Goal: Task Accomplishment & Management: Manage account settings

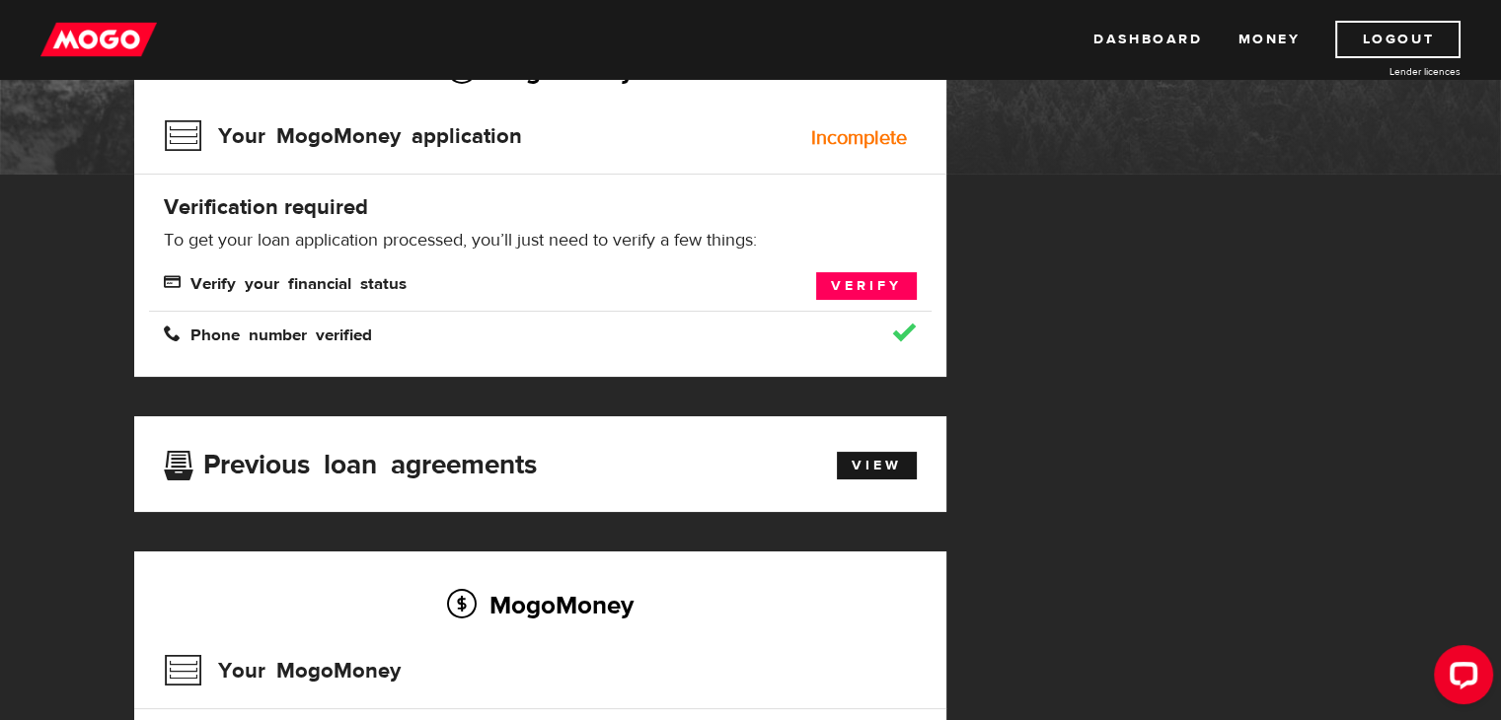
scroll to position [493, 0]
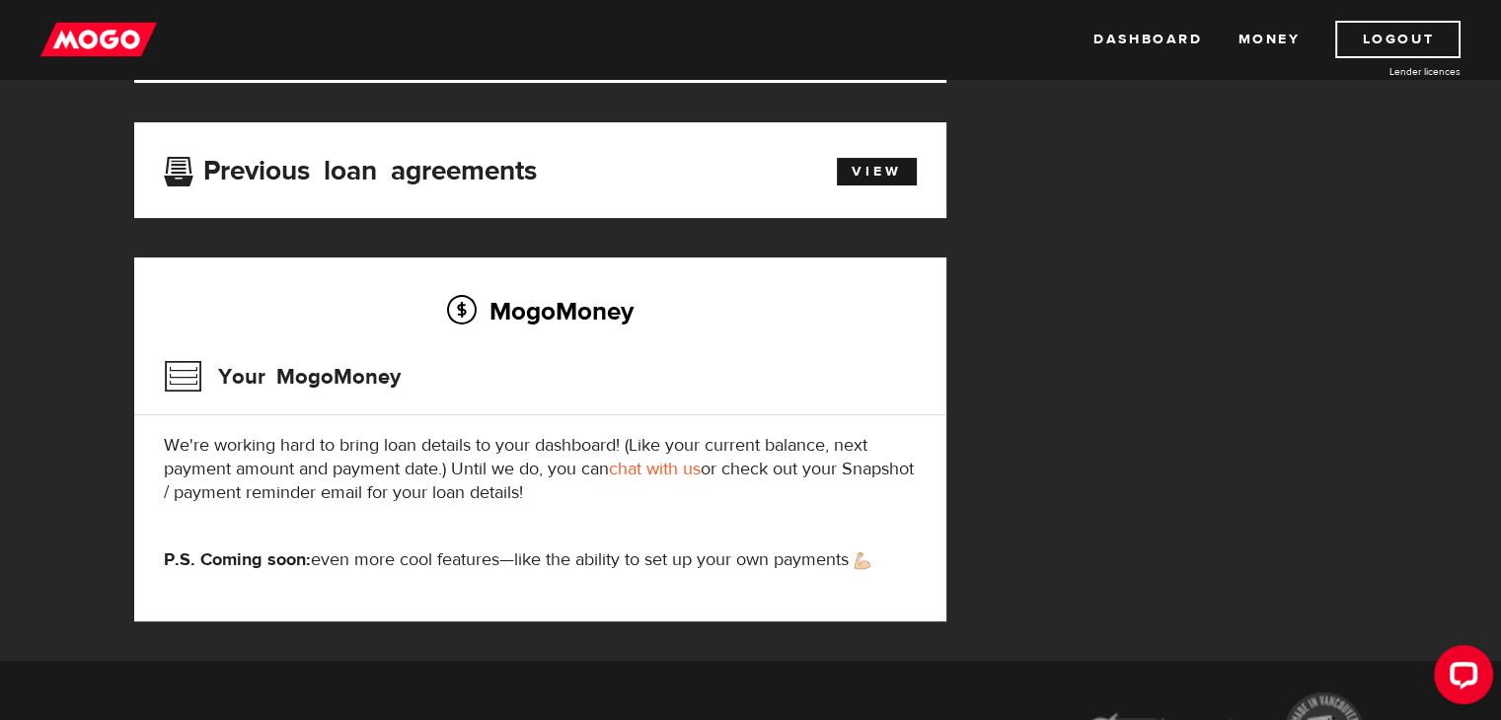
click at [474, 494] on p "We're working hard to bring loan details to your dashboard! (Like your current …" at bounding box center [540, 469] width 753 height 71
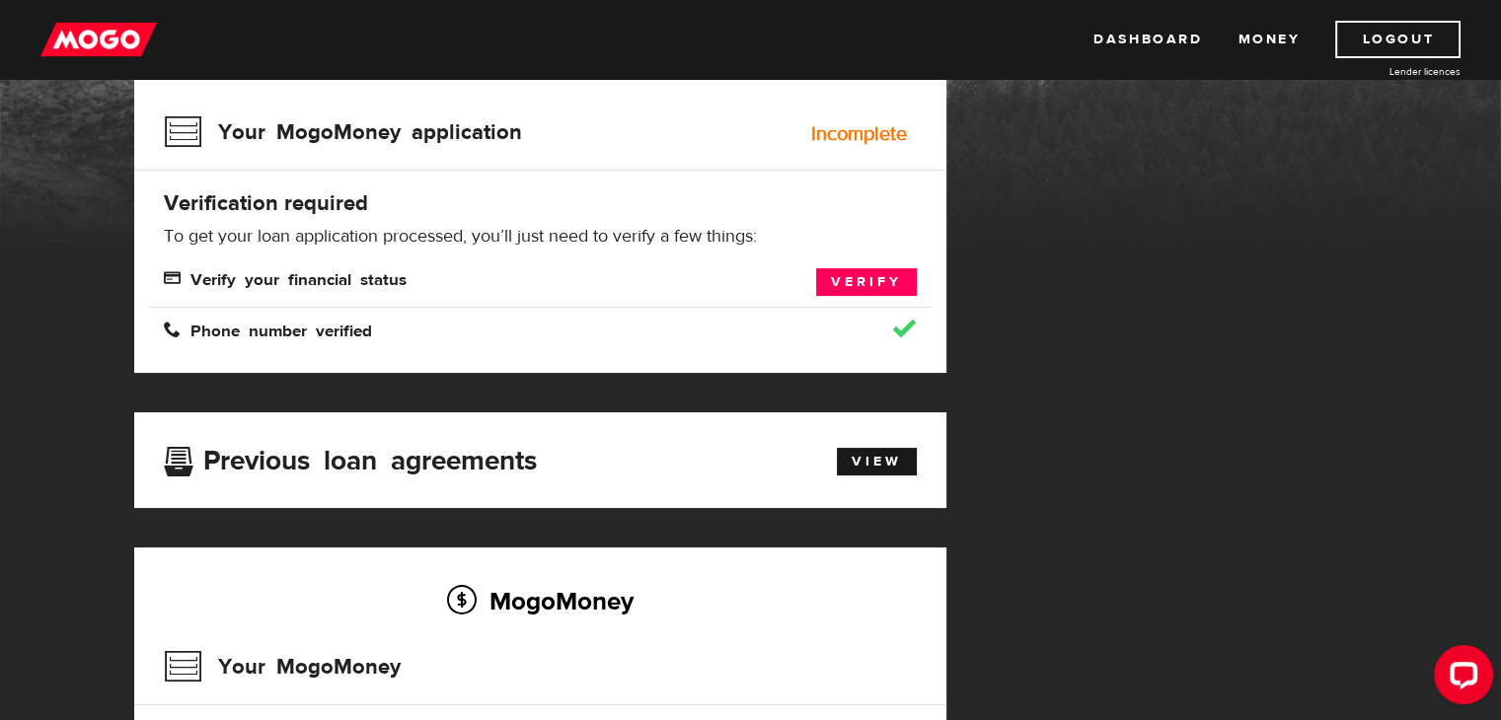
scroll to position [197, 0]
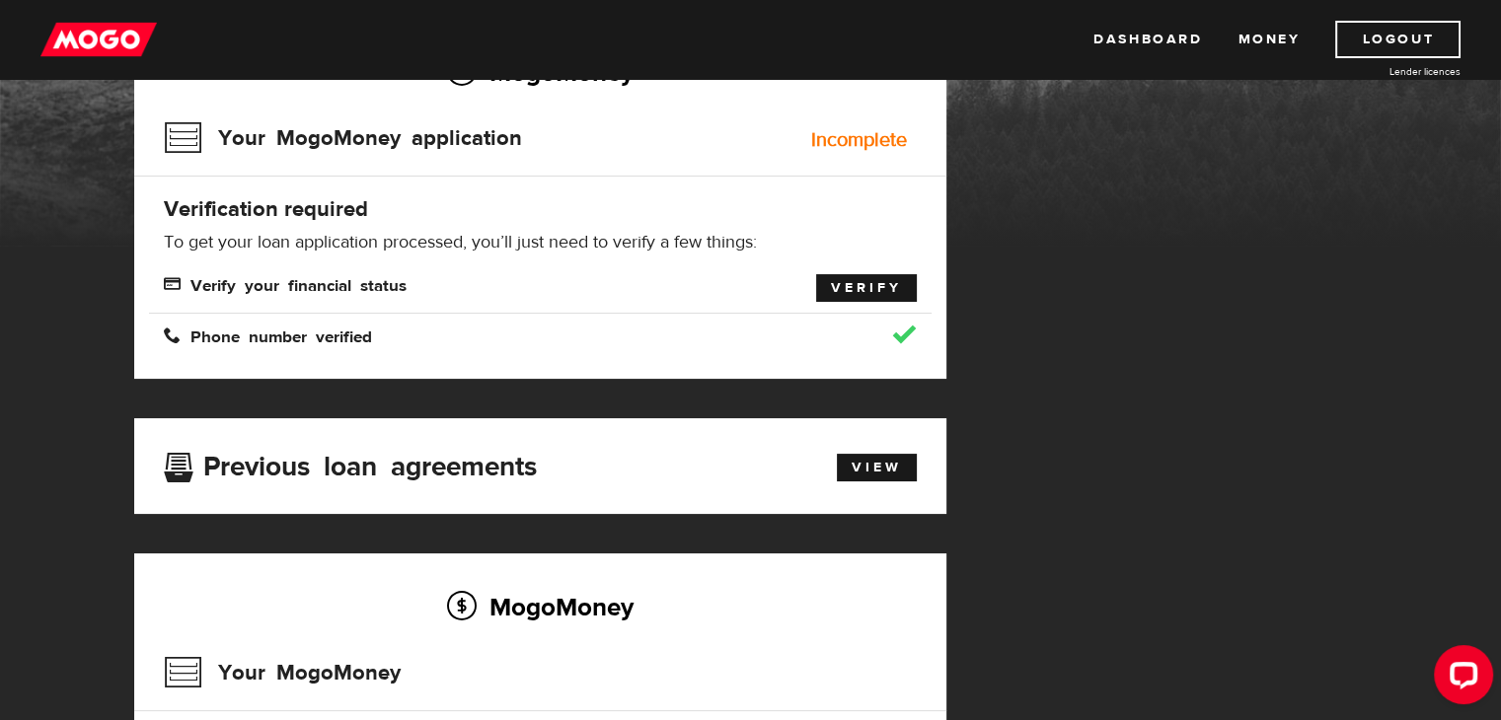
click at [881, 277] on link "Verify" at bounding box center [866, 288] width 101 height 28
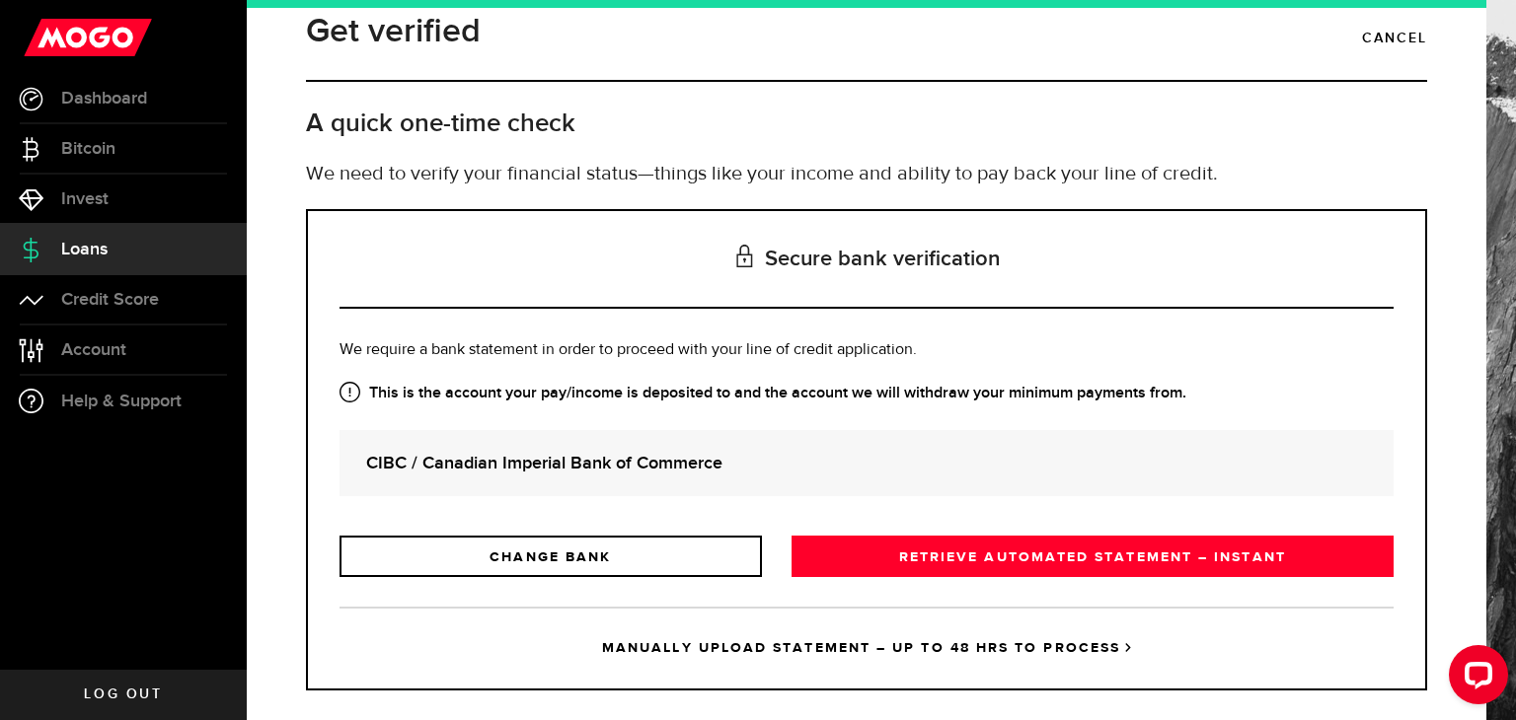
scroll to position [55, 0]
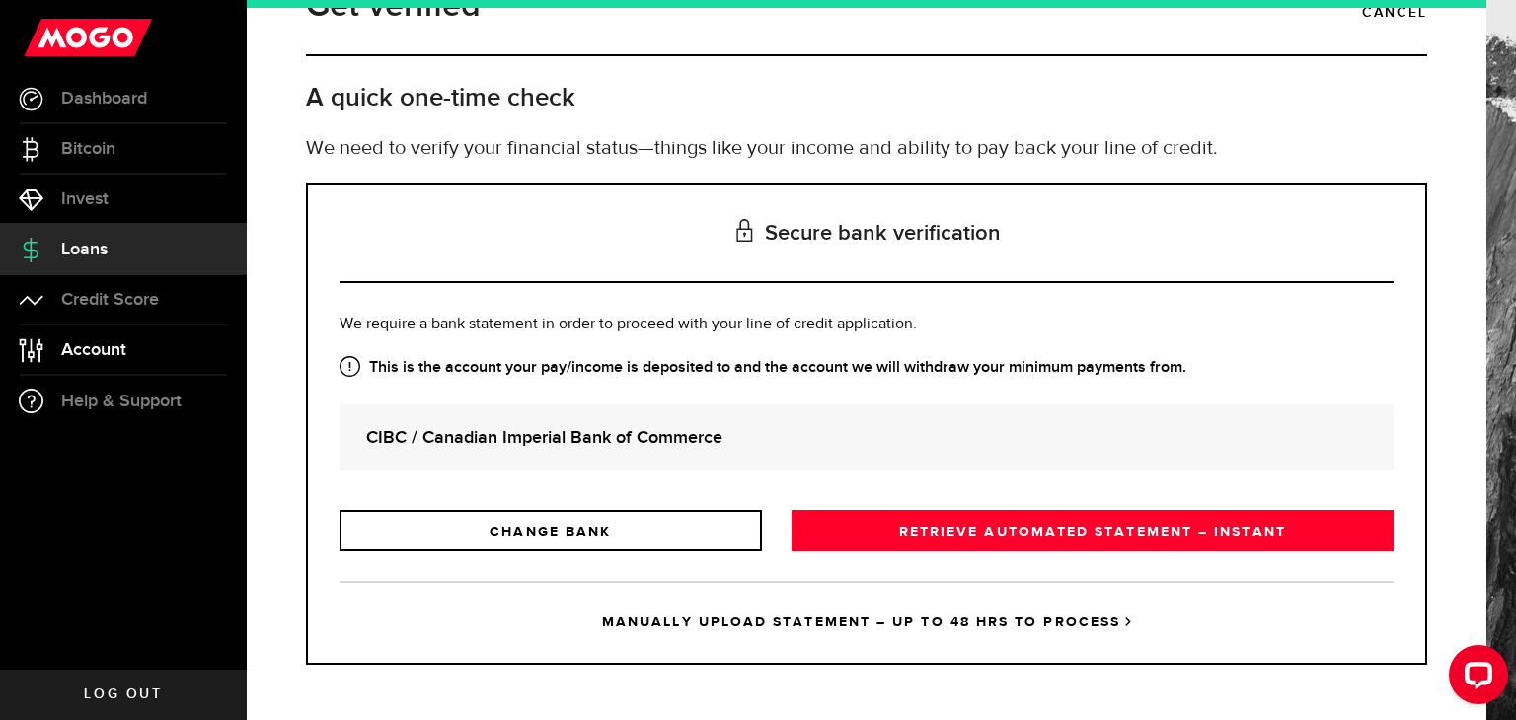
click at [139, 344] on link "Account Compte" at bounding box center [123, 350] width 247 height 49
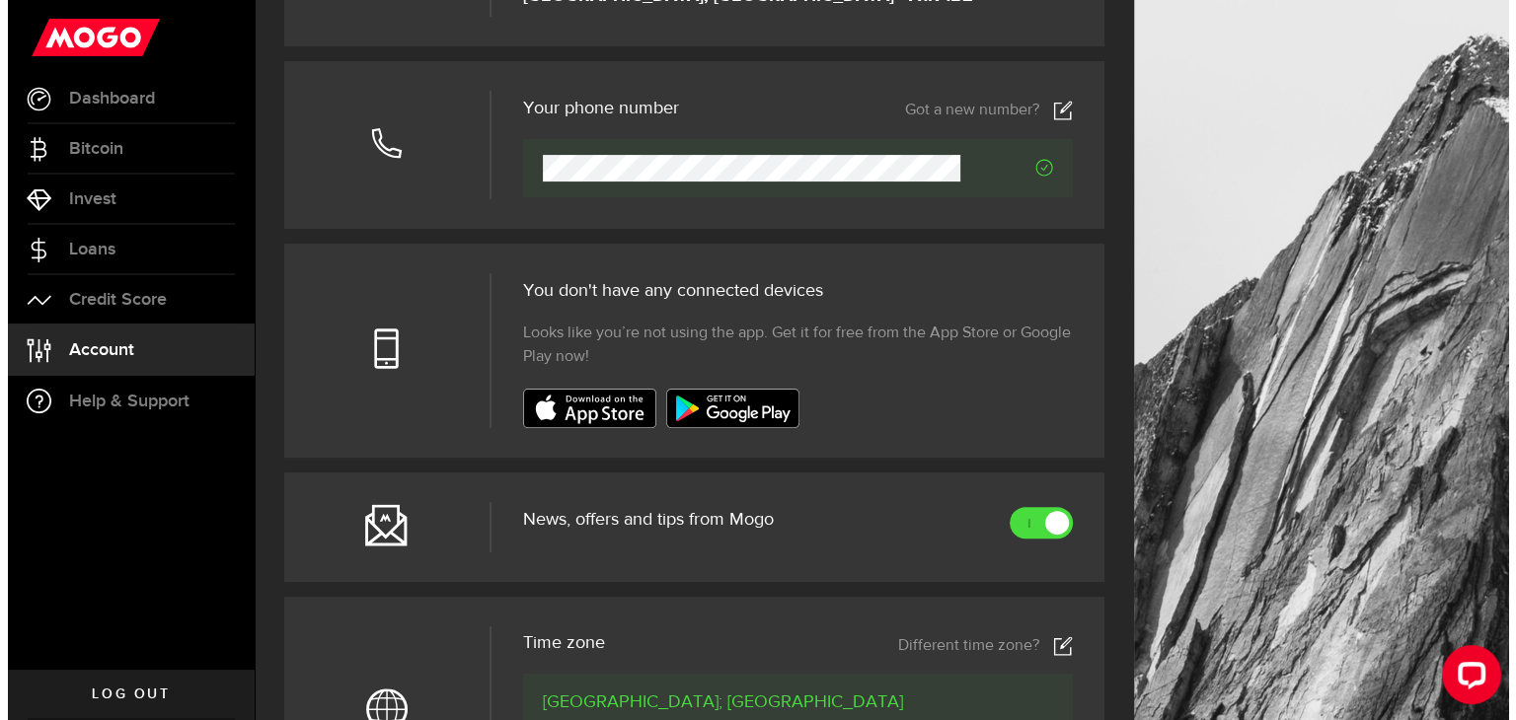
scroll to position [484, 0]
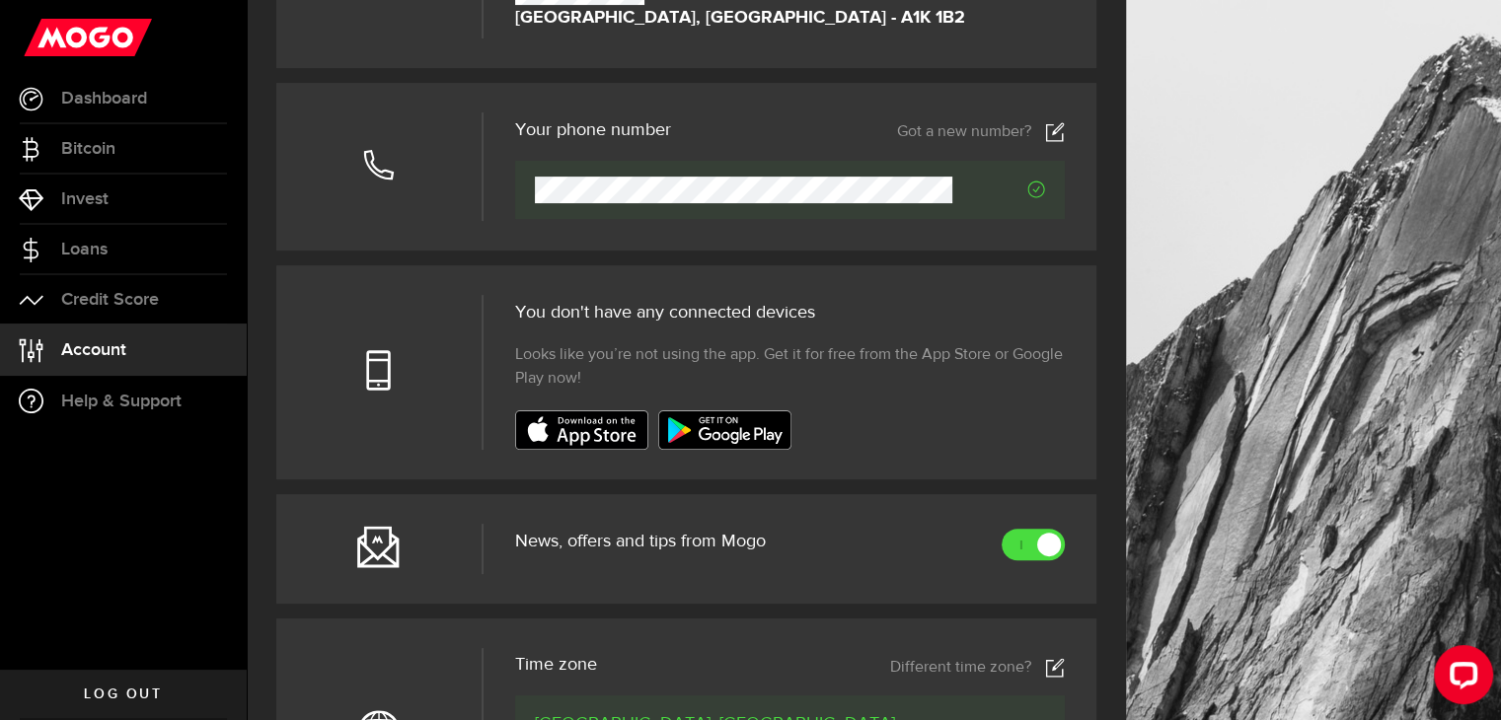
click at [1073, 525] on div "News, offers and tips from Mogo" at bounding box center [790, 549] width 613 height 50
click at [1057, 538] on div at bounding box center [1049, 545] width 23 height 23
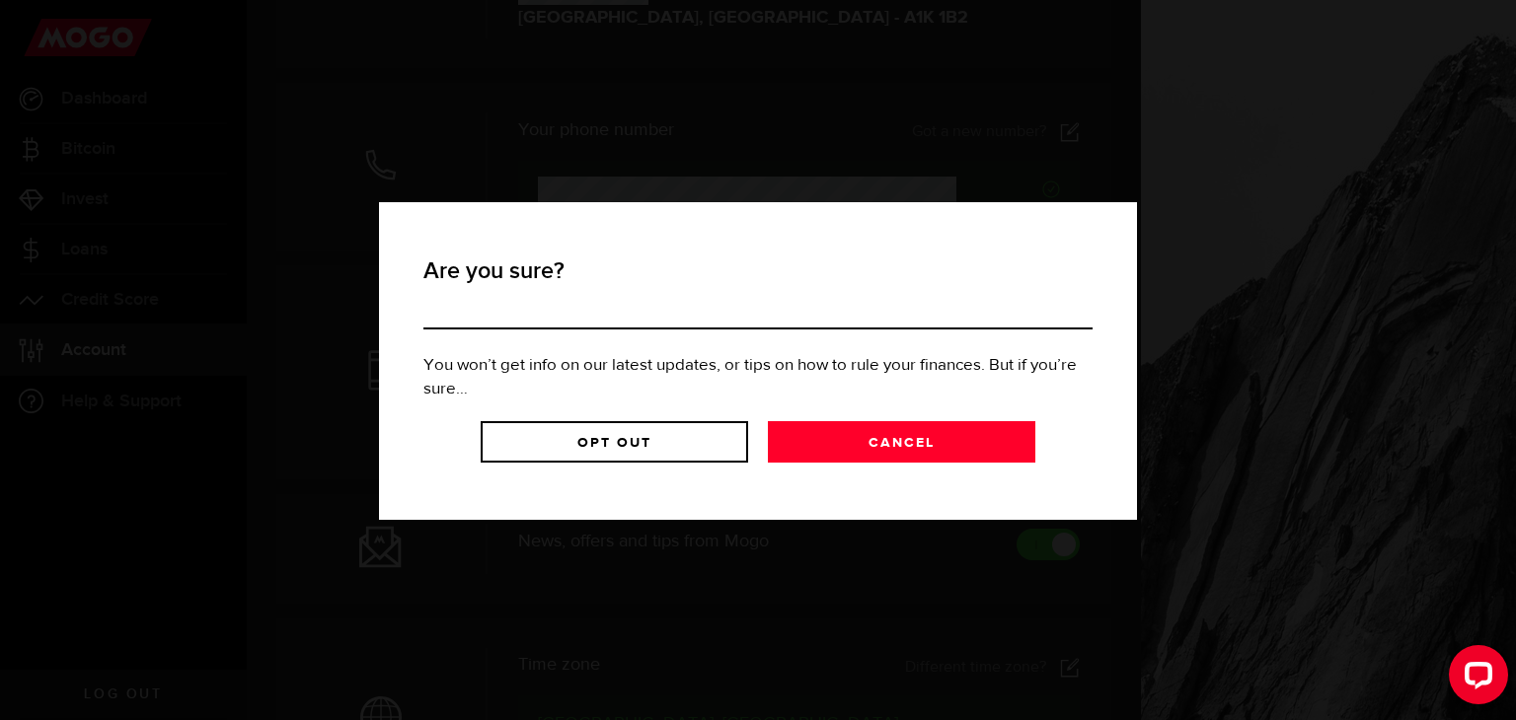
click at [1047, 224] on div "Are you sure? You won’t get info on our latest updates, or tips on how to rule …" at bounding box center [758, 361] width 758 height 318
click at [480, 303] on header "Are you sure?" at bounding box center [757, 292] width 669 height 75
click at [482, 308] on header "Are you sure?" at bounding box center [757, 292] width 669 height 75
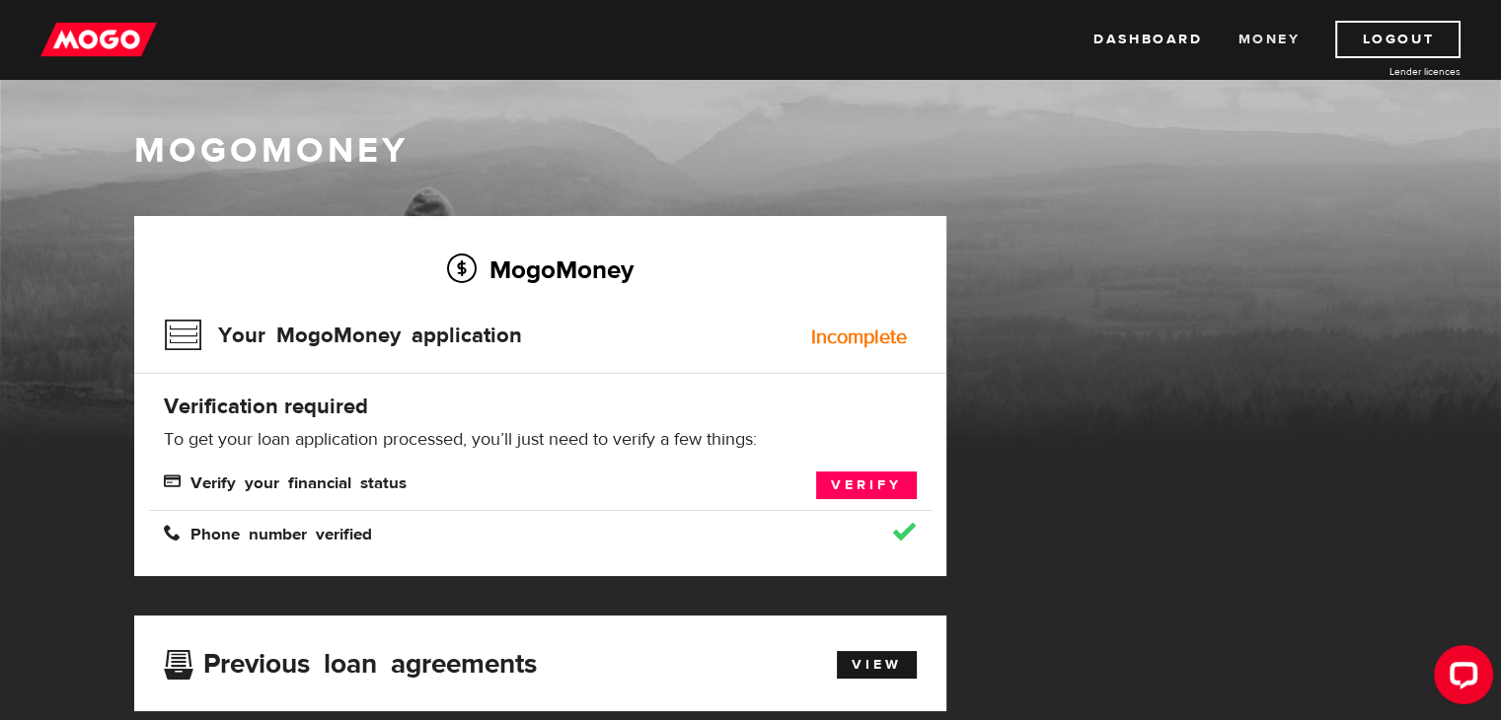
click at [1268, 37] on link "Money" at bounding box center [1268, 39] width 62 height 37
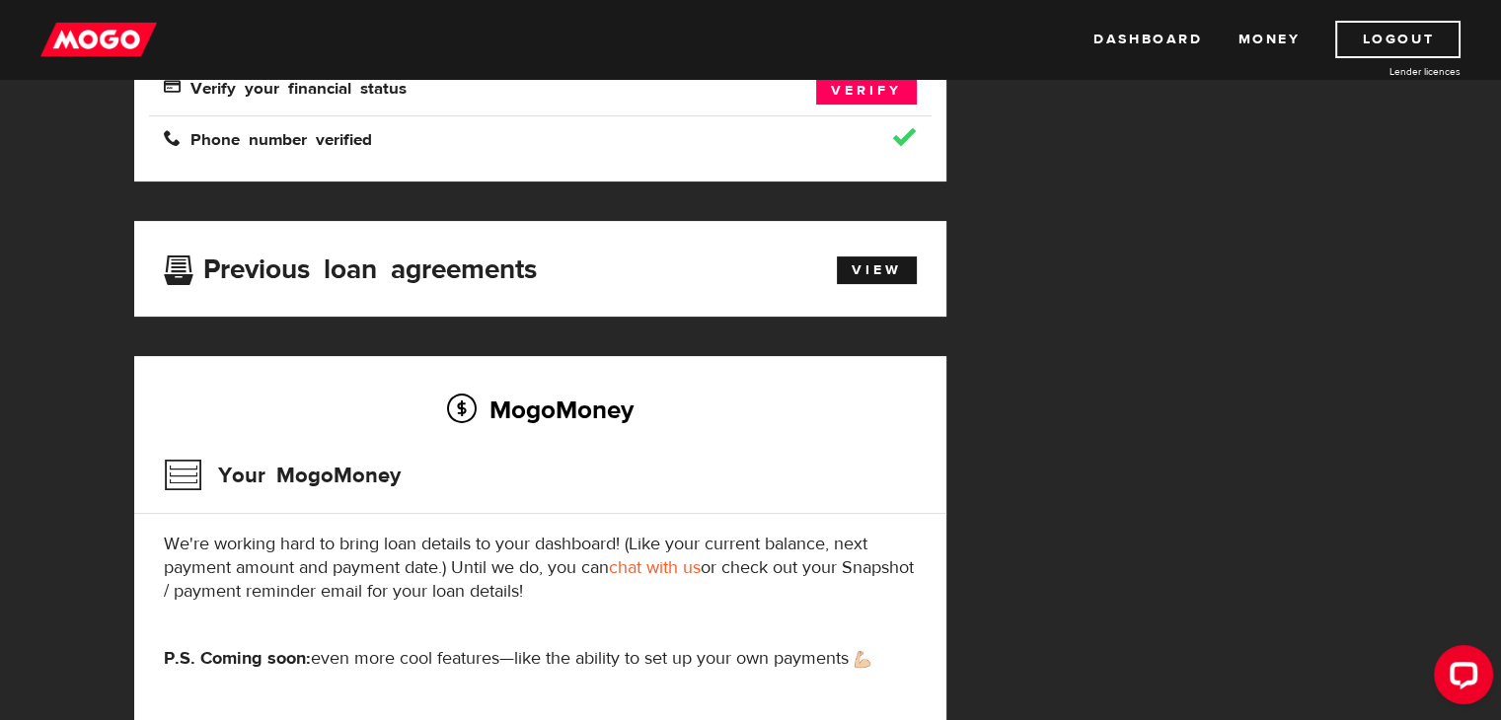
scroll to position [592, 0]
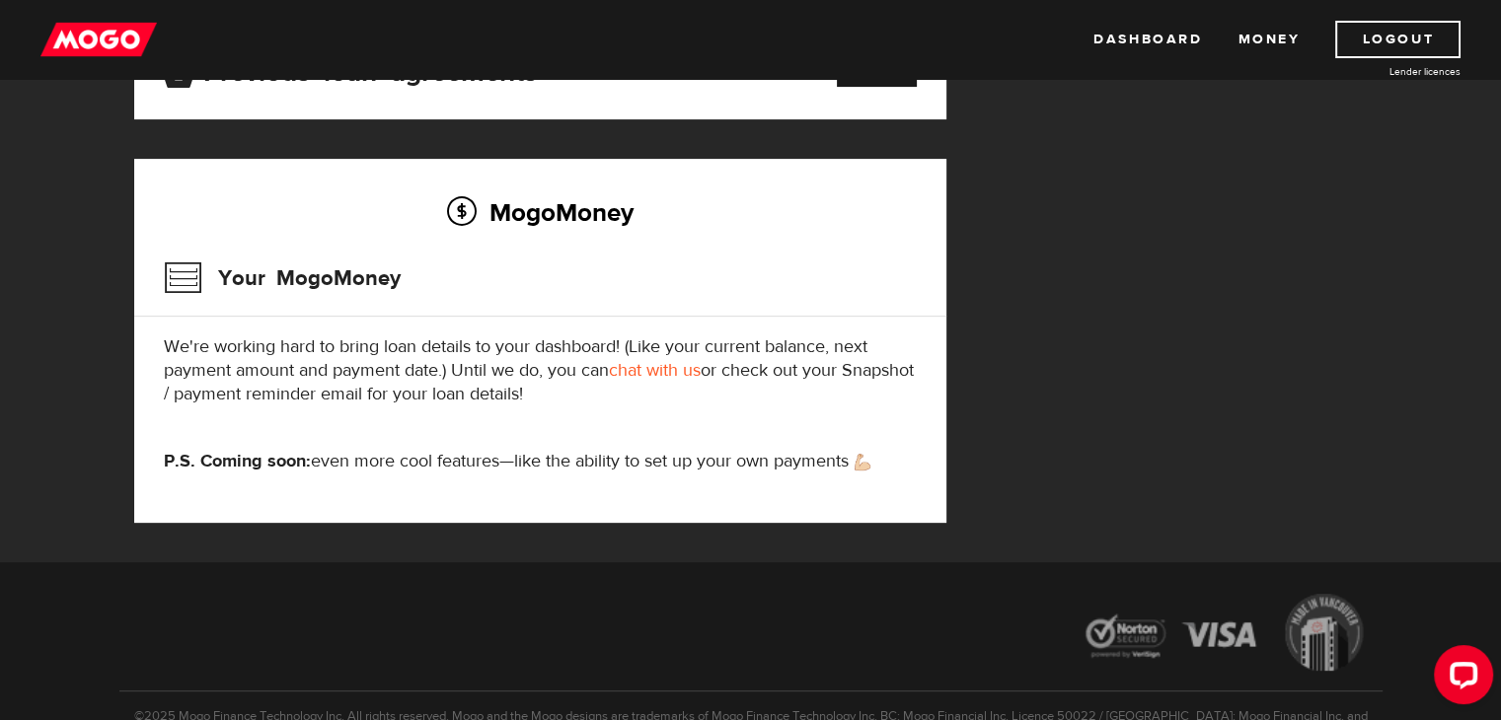
click at [657, 371] on link "chat with us" at bounding box center [655, 370] width 92 height 23
click at [935, 593] on div at bounding box center [750, 635] width 1263 height 112
click at [1085, 425] on div "MogoMoney Your MogoMoney application Expired Your MogoMoney credit decision has…" at bounding box center [750, 93] width 1263 height 938
